Goal: Navigation & Orientation: Go to known website

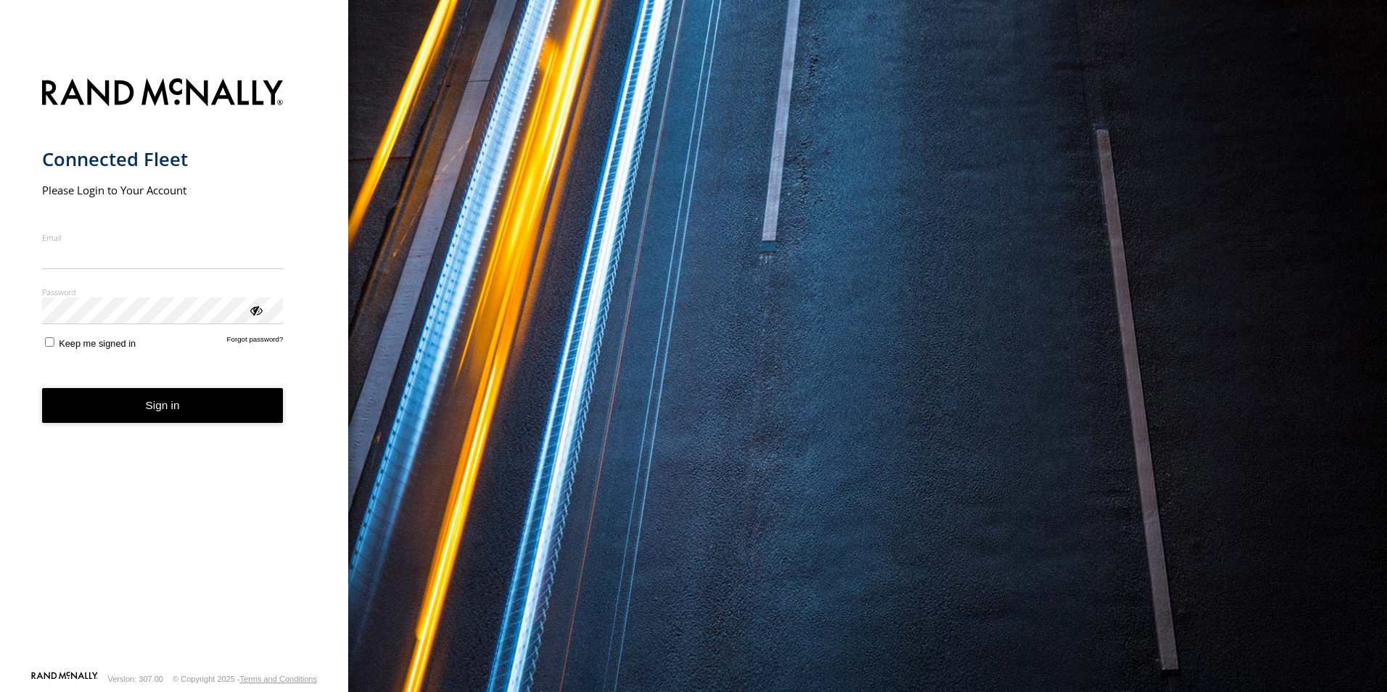
type input "**********"
click at [131, 426] on form "**********" at bounding box center [174, 370] width 265 height 601
click at [0, 691] on nordpass-portal at bounding box center [0, 692] width 0 height 0
